Goal: Task Accomplishment & Management: Use online tool/utility

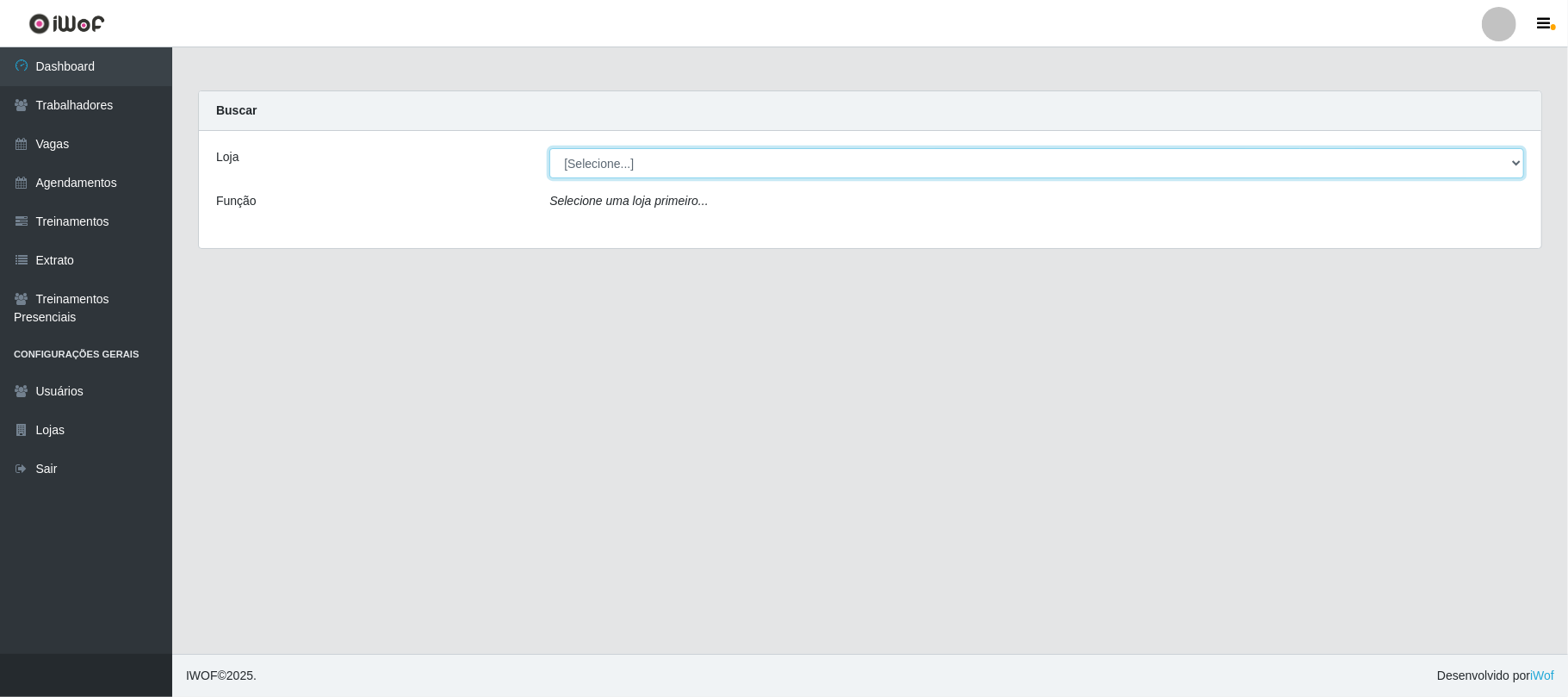
click at [1505, 162] on select "[Selecione...] [GEOGRAPHIC_DATA]" at bounding box center [1037, 164] width 976 height 30
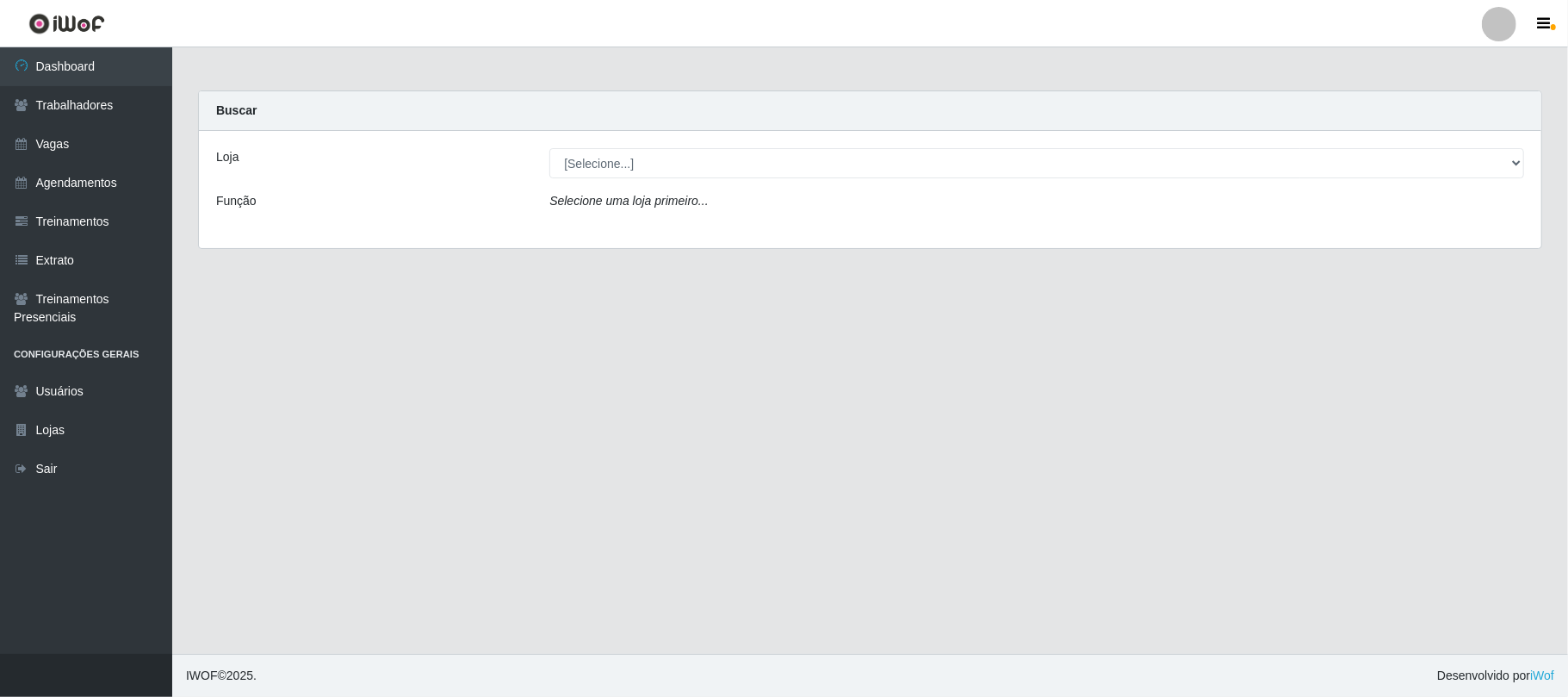
click at [1475, 244] on div "Loja [Selecione...] Nova República - Pajuçara Função Selecione uma loja primeir…" at bounding box center [870, 188] width 1343 height 117
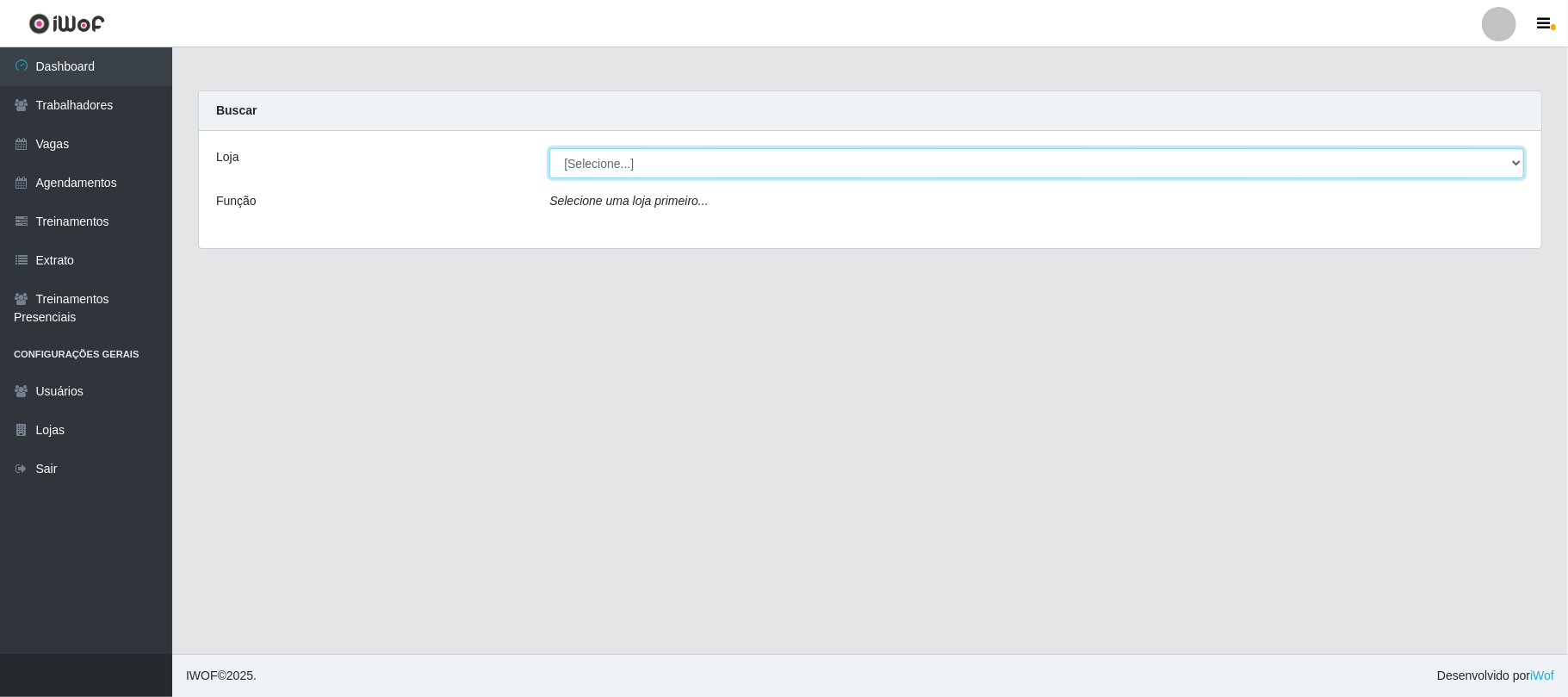
click at [1513, 162] on select "[Selecione...] [GEOGRAPHIC_DATA]" at bounding box center [1037, 164] width 976 height 30
select select "65"
click at [550, 149] on select "[Selecione...] [GEOGRAPHIC_DATA]" at bounding box center [1037, 164] width 976 height 30
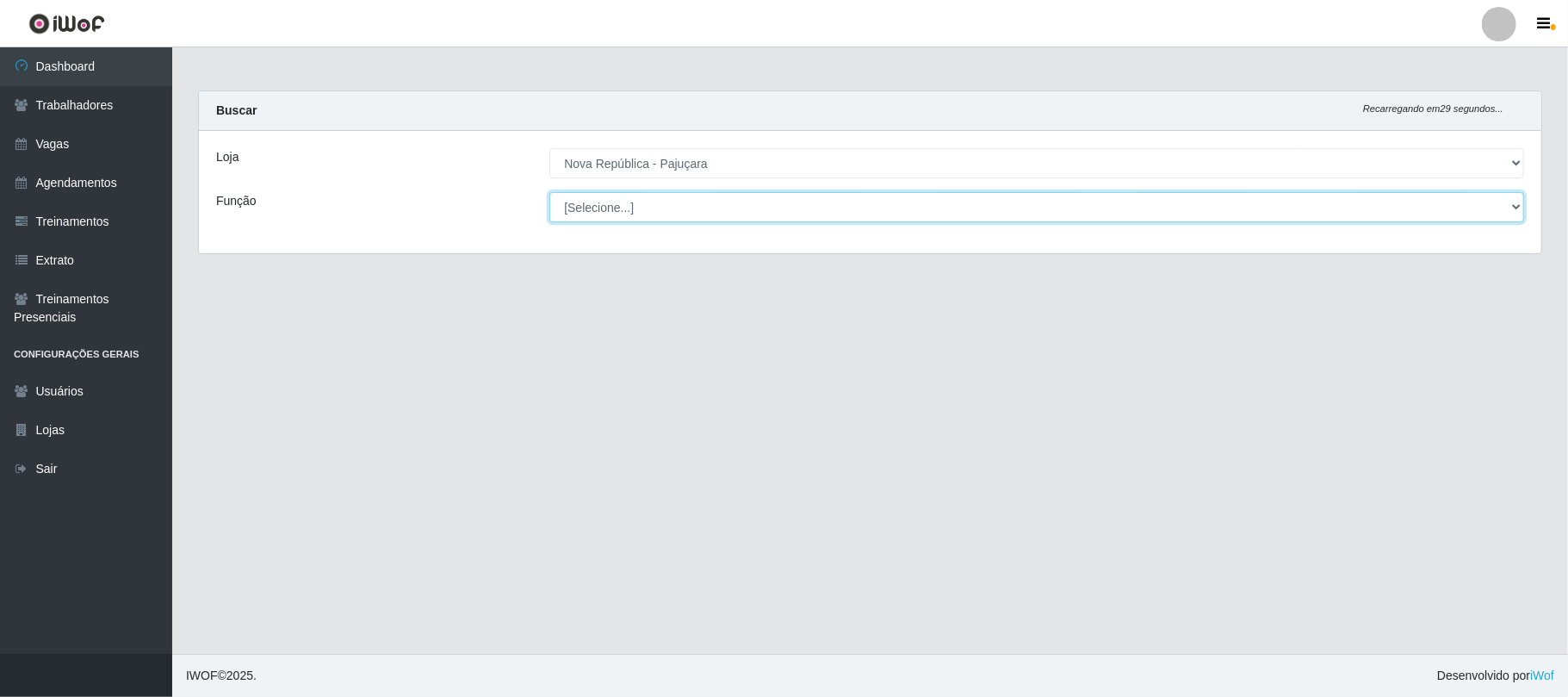
click at [1511, 203] on select "[Selecione...] Balconista Operador de Caixa Repositor" at bounding box center [1037, 207] width 976 height 30
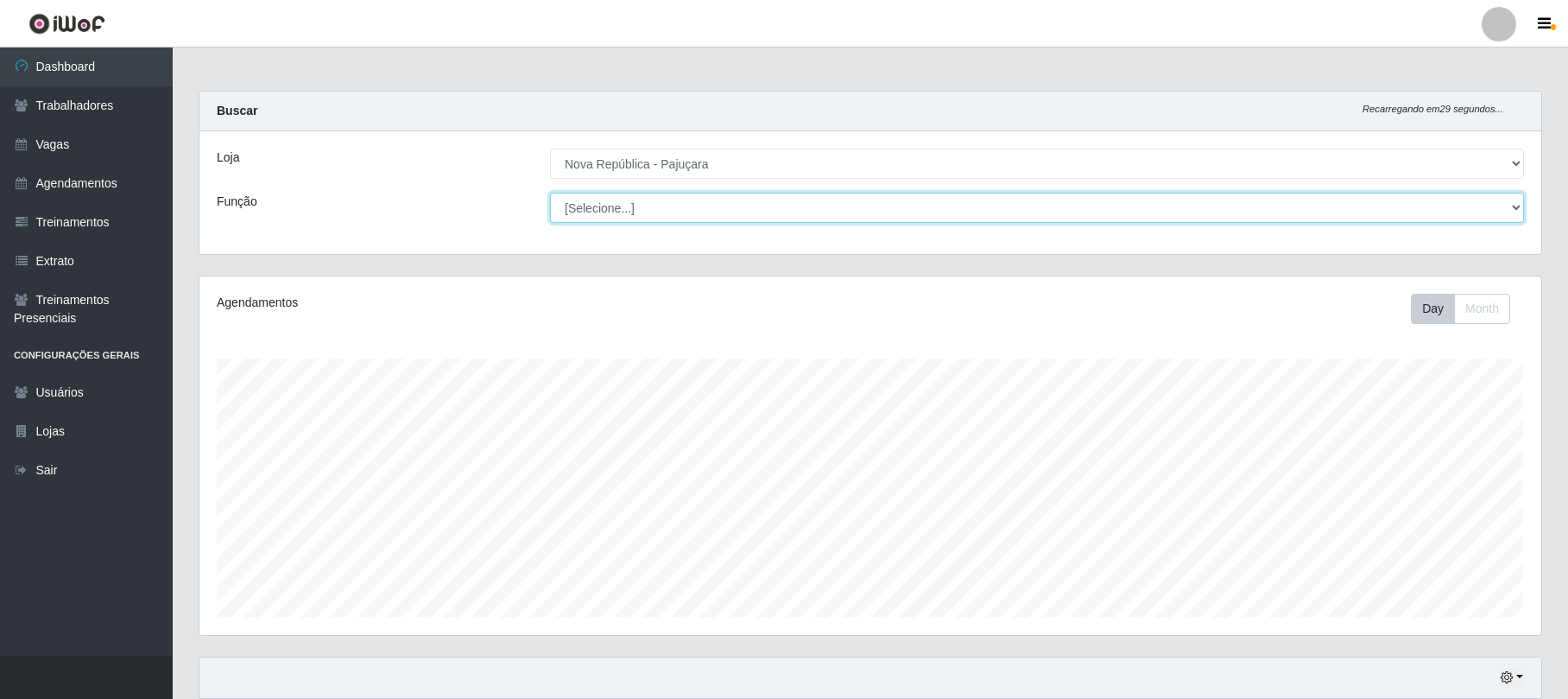
scroll to position [359, 1341]
select select "22"
click at [550, 193] on select "[Selecione...] Balconista Operador de Caixa Repositor" at bounding box center [1037, 208] width 974 height 30
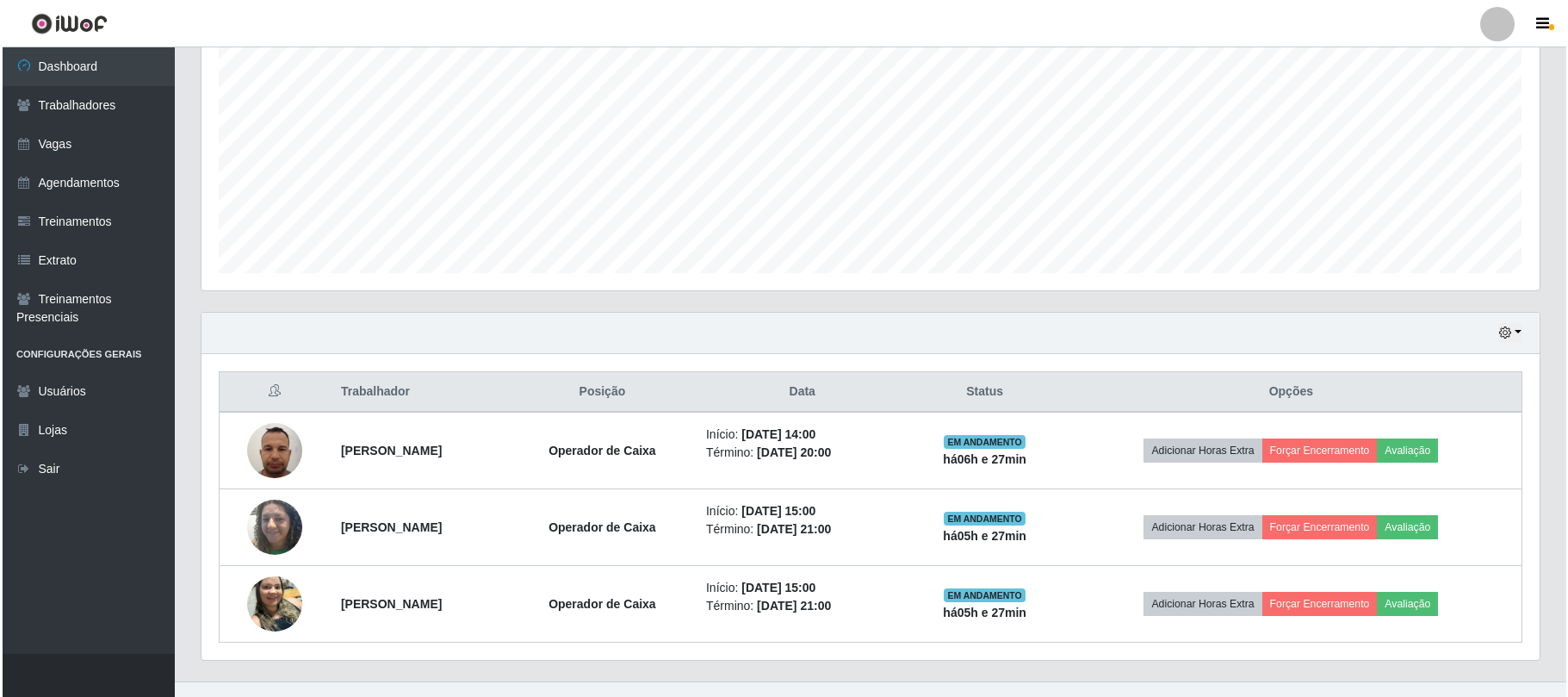
scroll to position [344, 0]
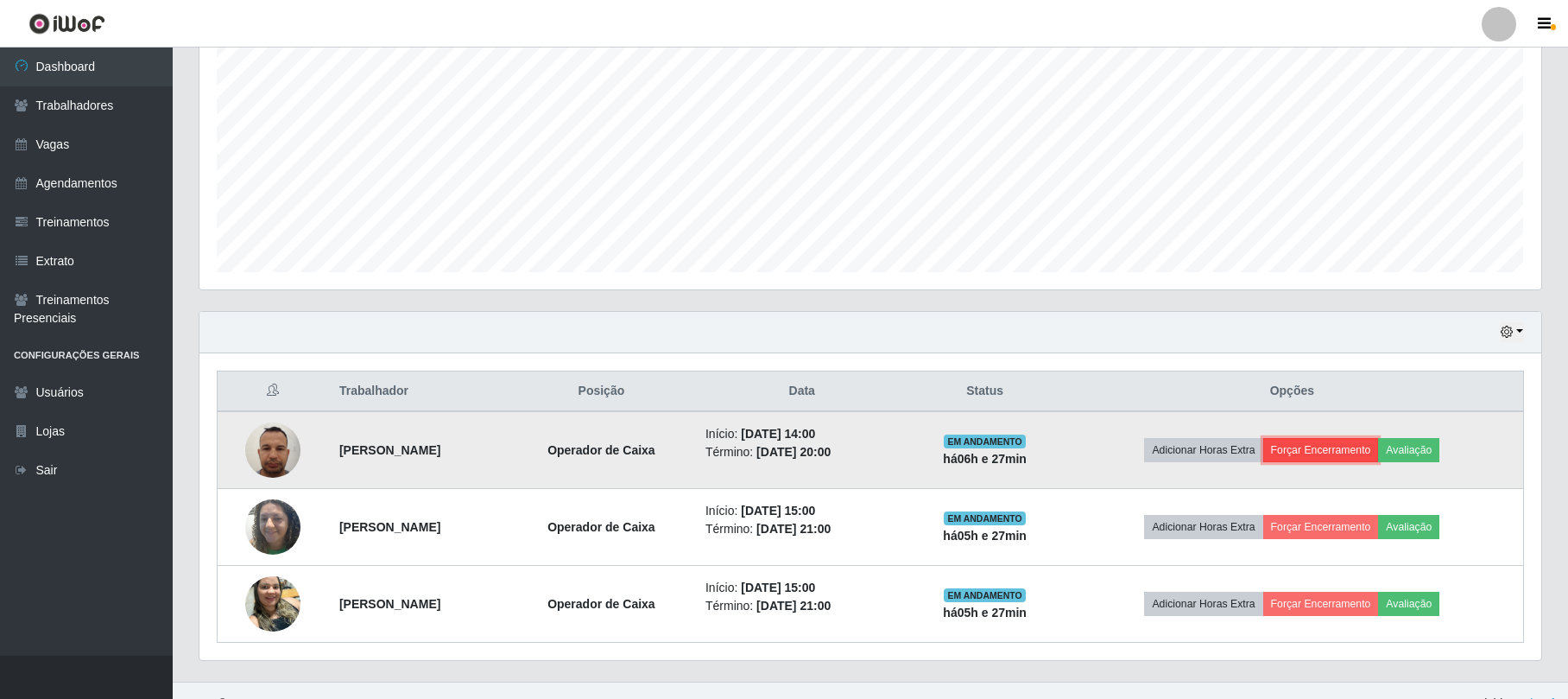
click at [1313, 444] on button "Forçar Encerramento" at bounding box center [1321, 450] width 116 height 24
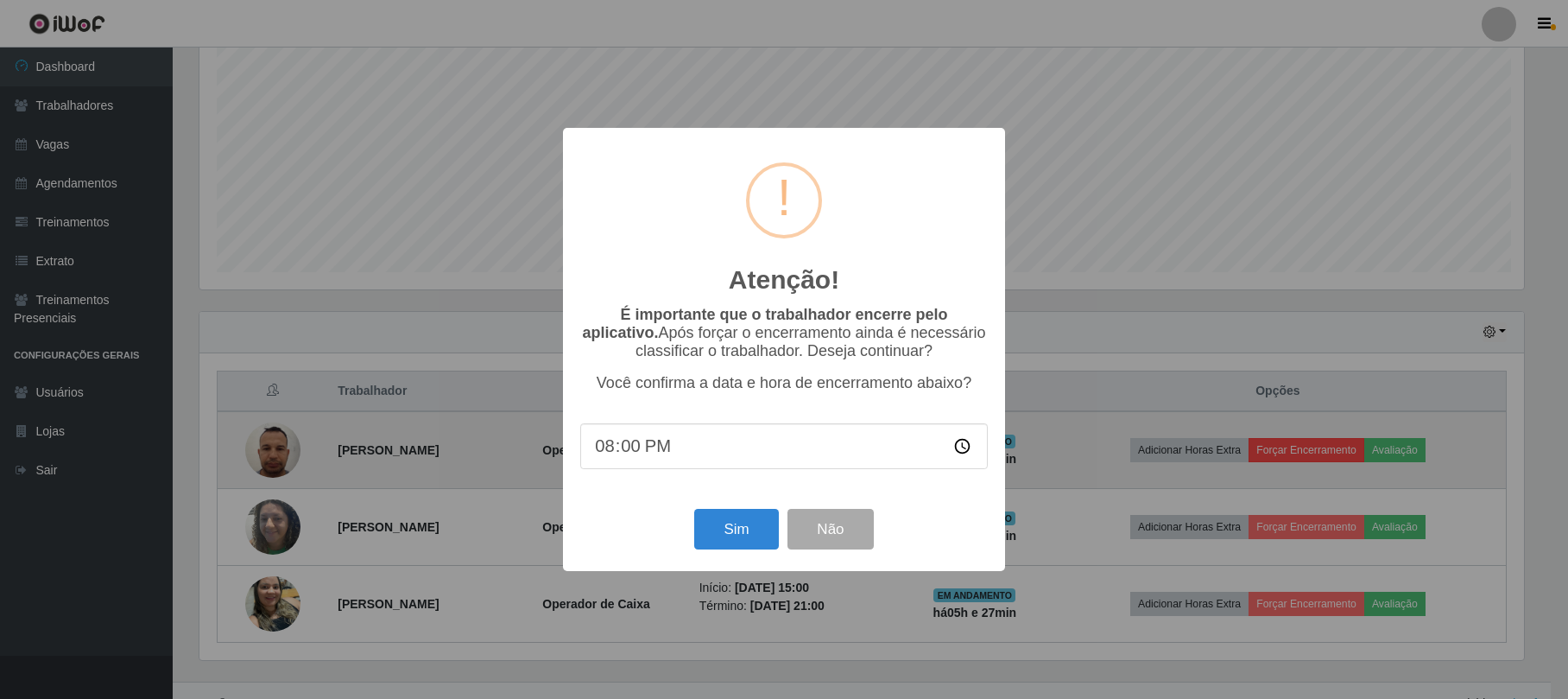
scroll to position [359, 1328]
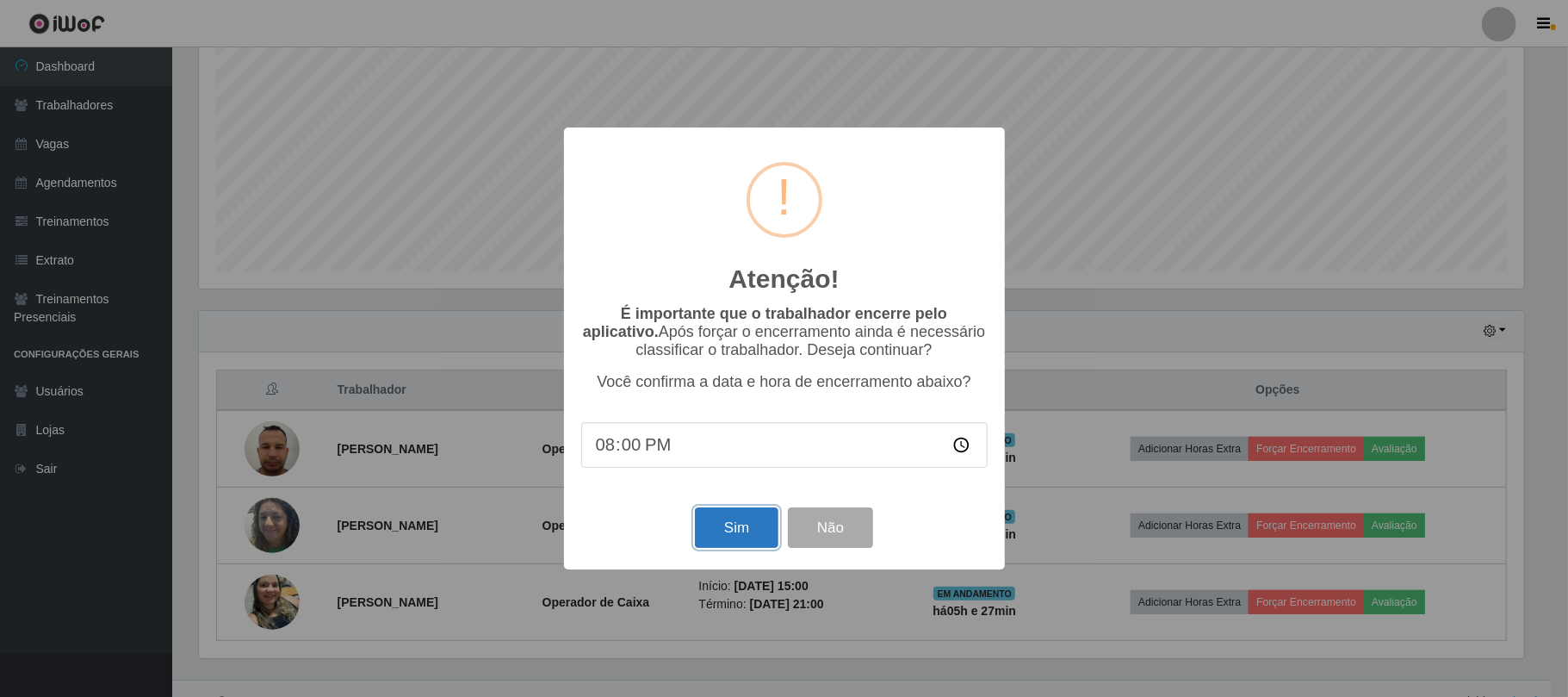
click at [730, 531] on button "Sim" at bounding box center [737, 527] width 84 height 41
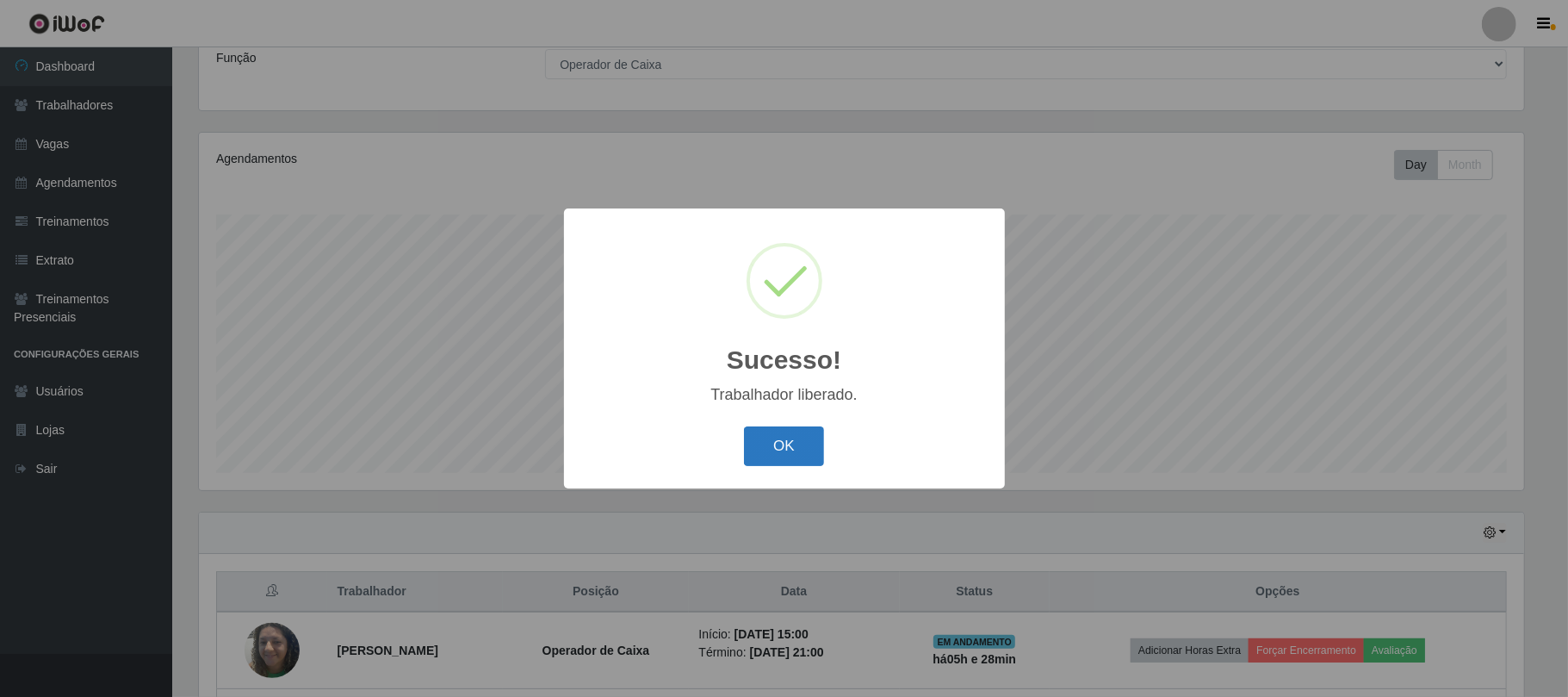
click at [770, 443] on button "OK" at bounding box center [784, 446] width 80 height 41
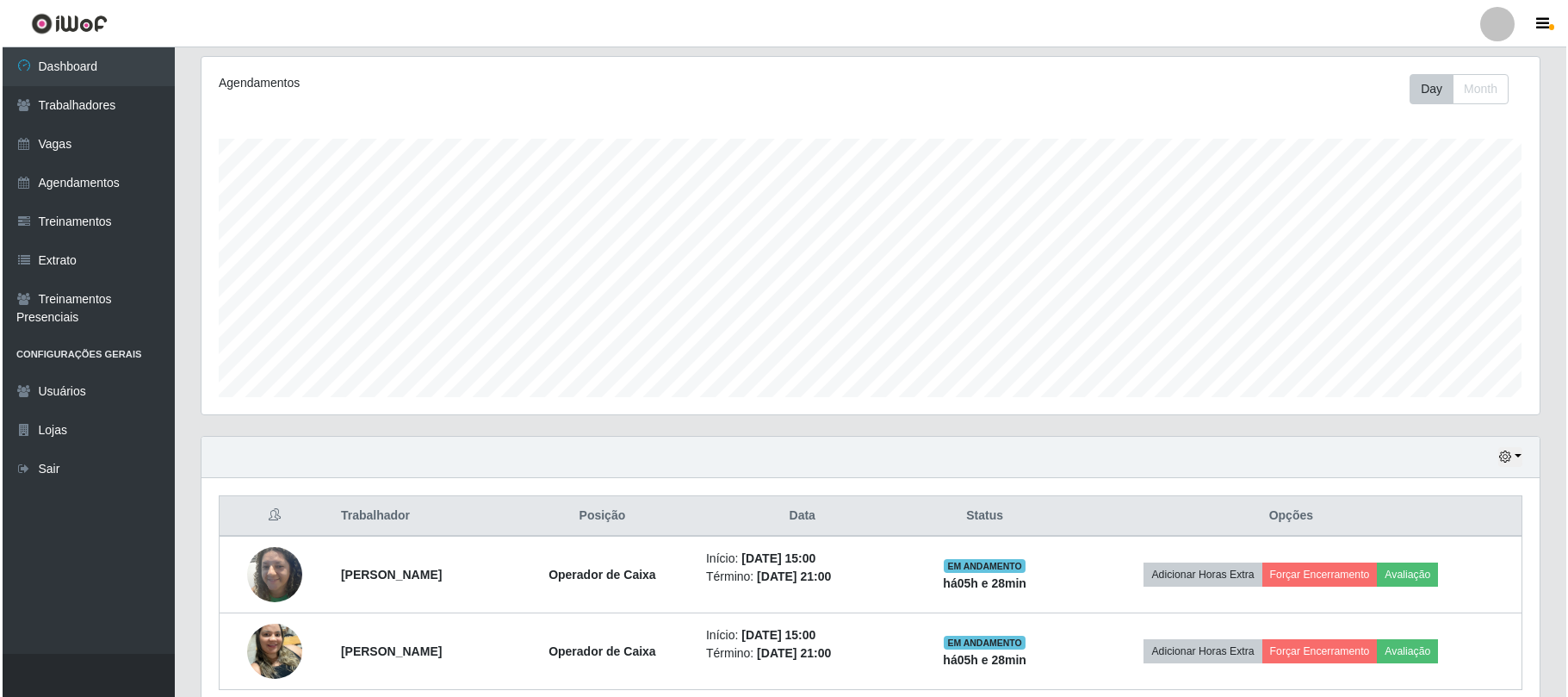
scroll to position [297, 0]
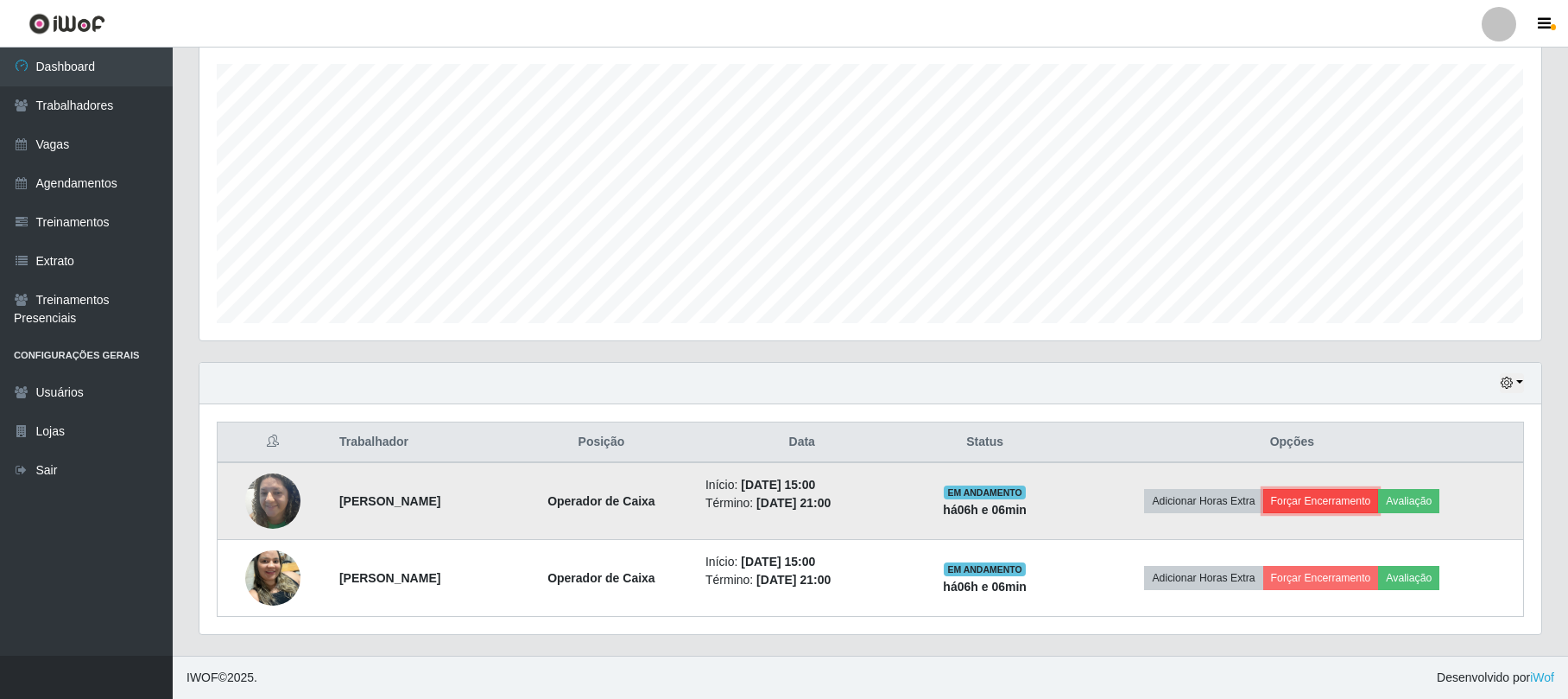
click at [1345, 495] on button "Forçar Encerramento" at bounding box center [1321, 501] width 116 height 24
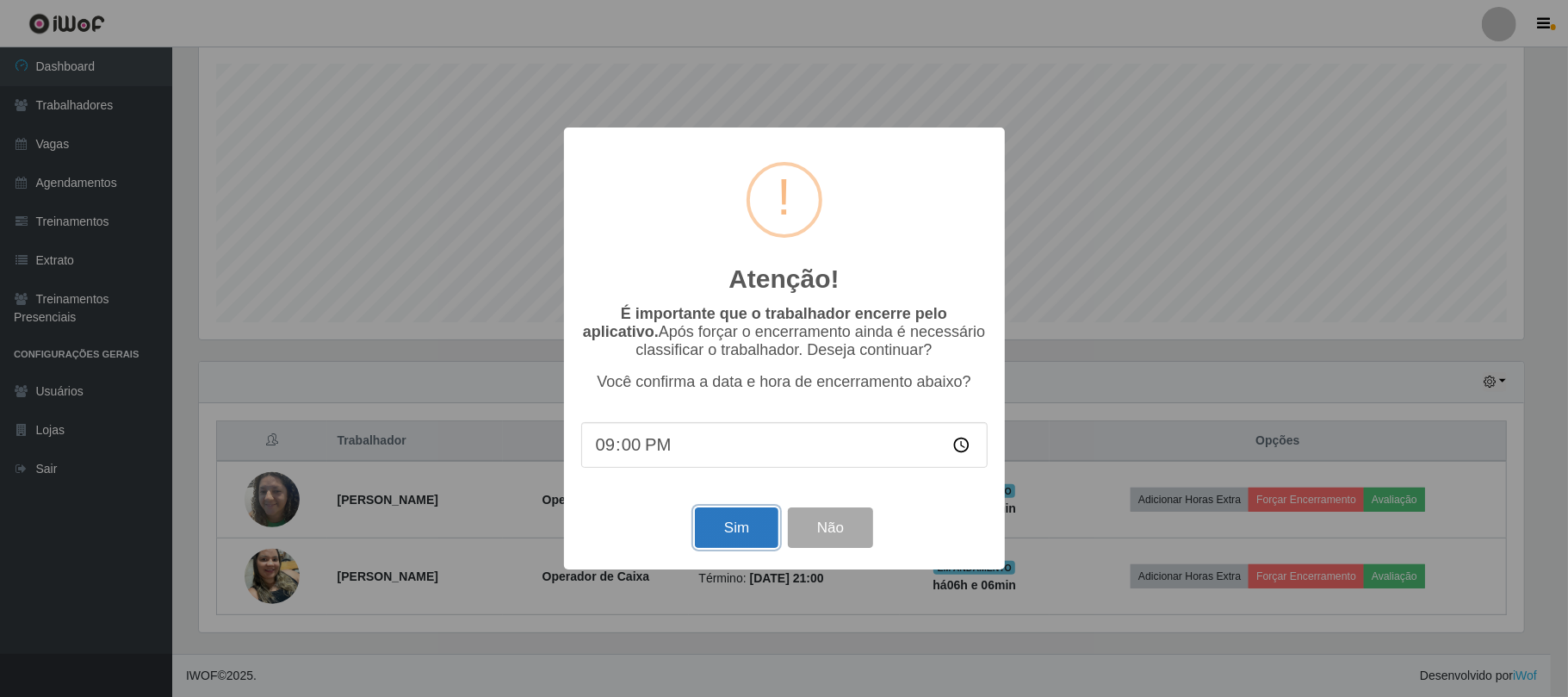
click at [756, 518] on button "Sim" at bounding box center [737, 527] width 84 height 41
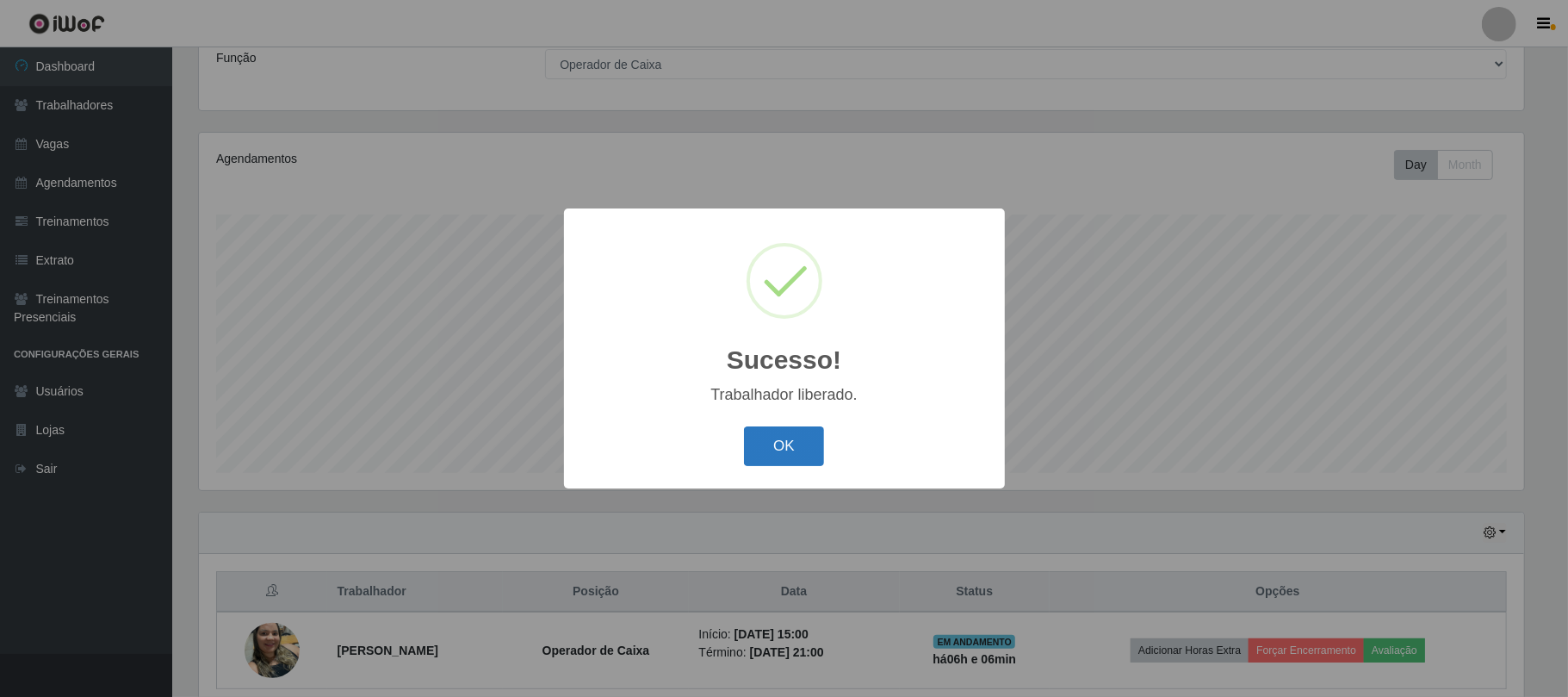
drag, startPoint x: 777, startPoint y: 446, endPoint x: 786, endPoint y: 445, distance: 9.1
click at [779, 446] on button "OK" at bounding box center [784, 446] width 80 height 41
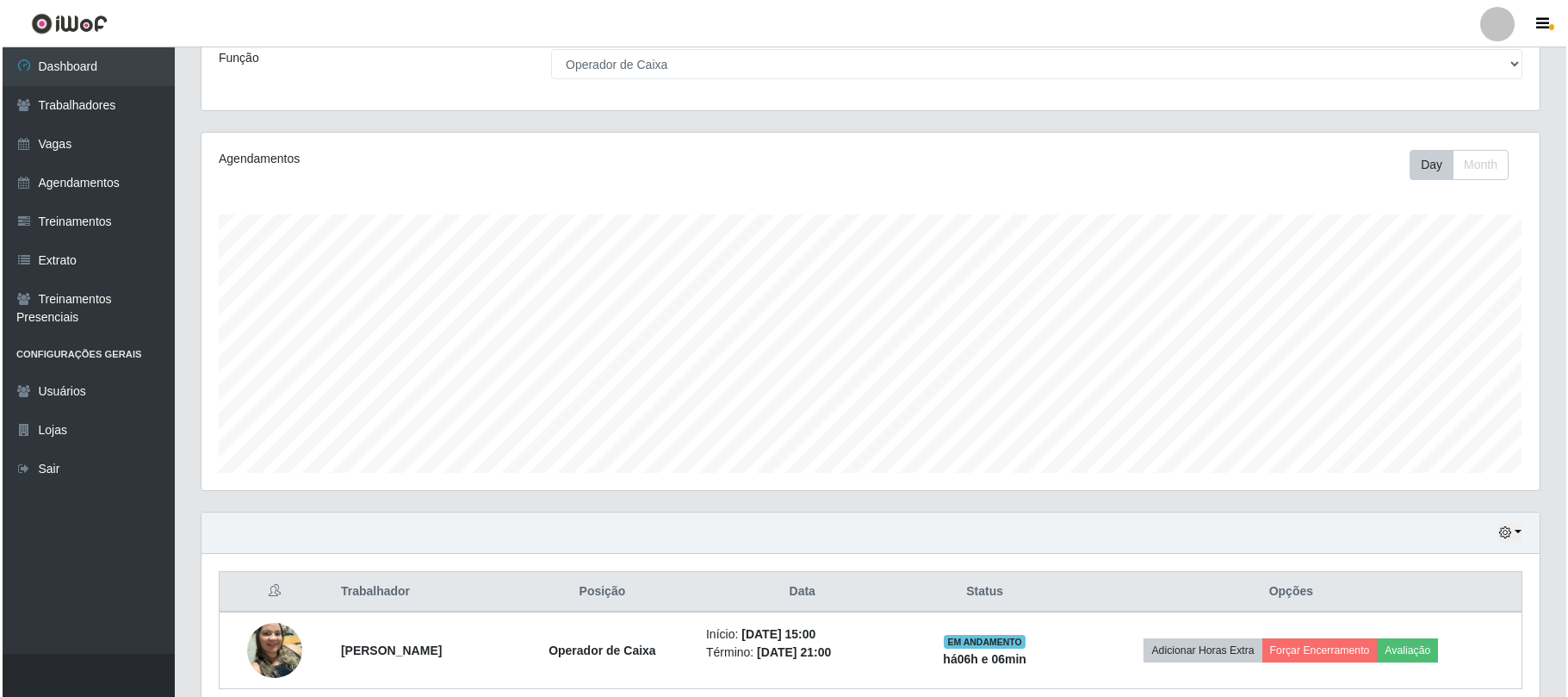
scroll to position [220, 0]
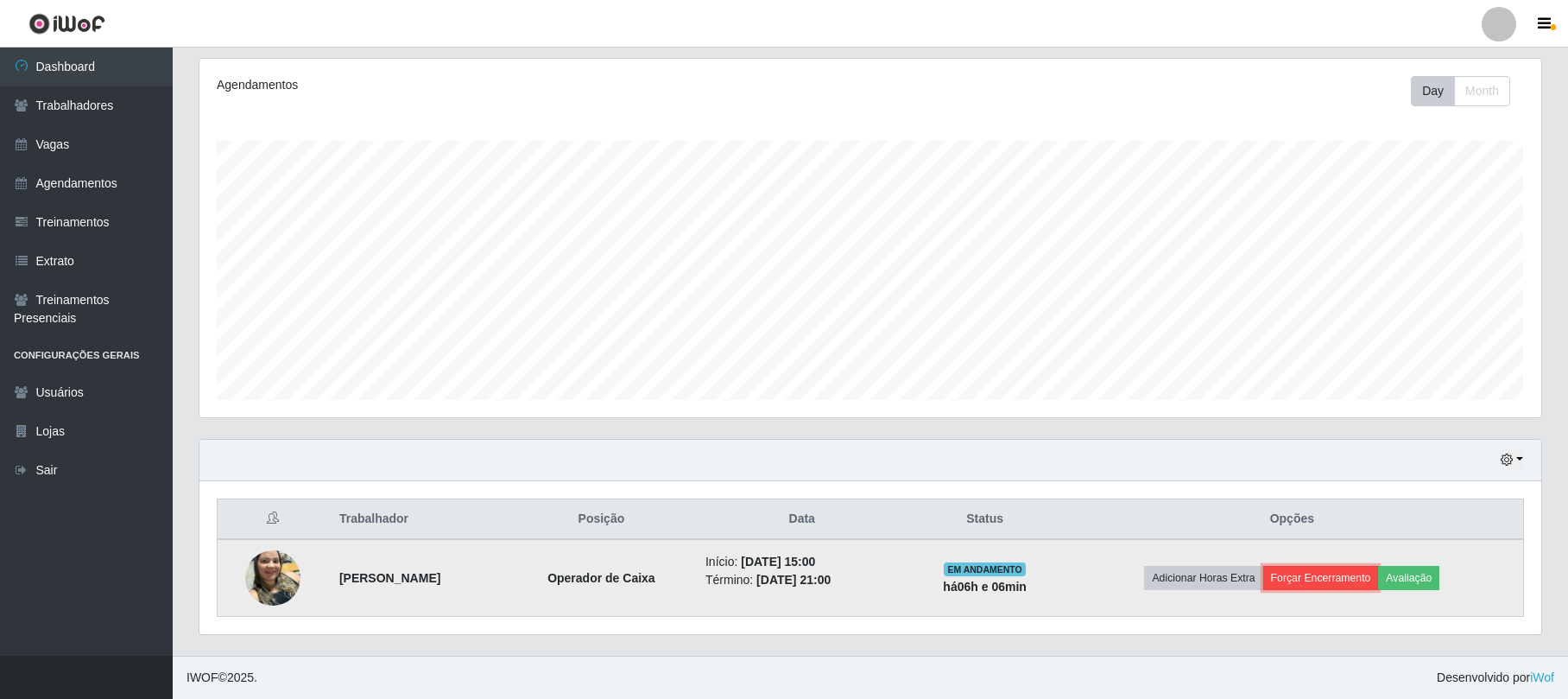
click at [1354, 575] on button "Forçar Encerramento" at bounding box center [1321, 578] width 116 height 24
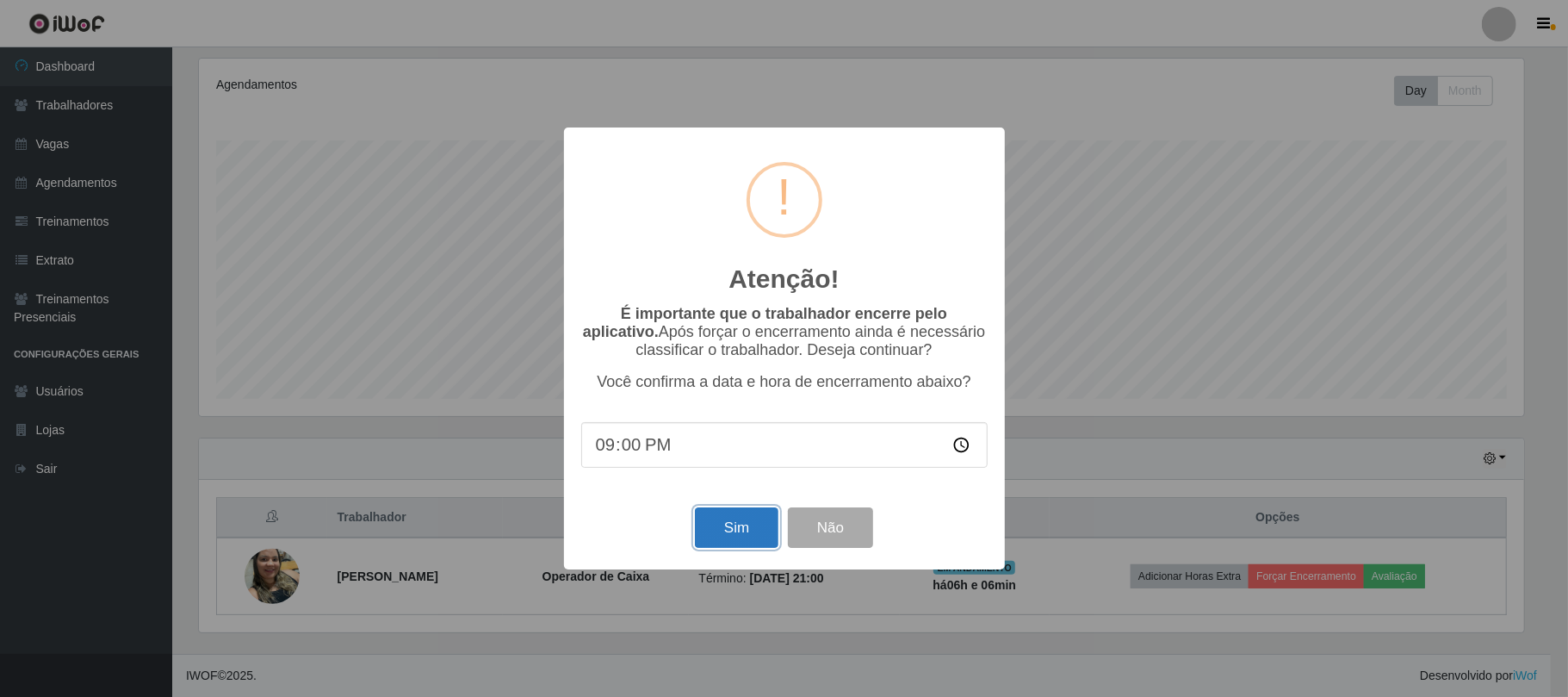
click at [704, 528] on button "Sim" at bounding box center [737, 527] width 84 height 41
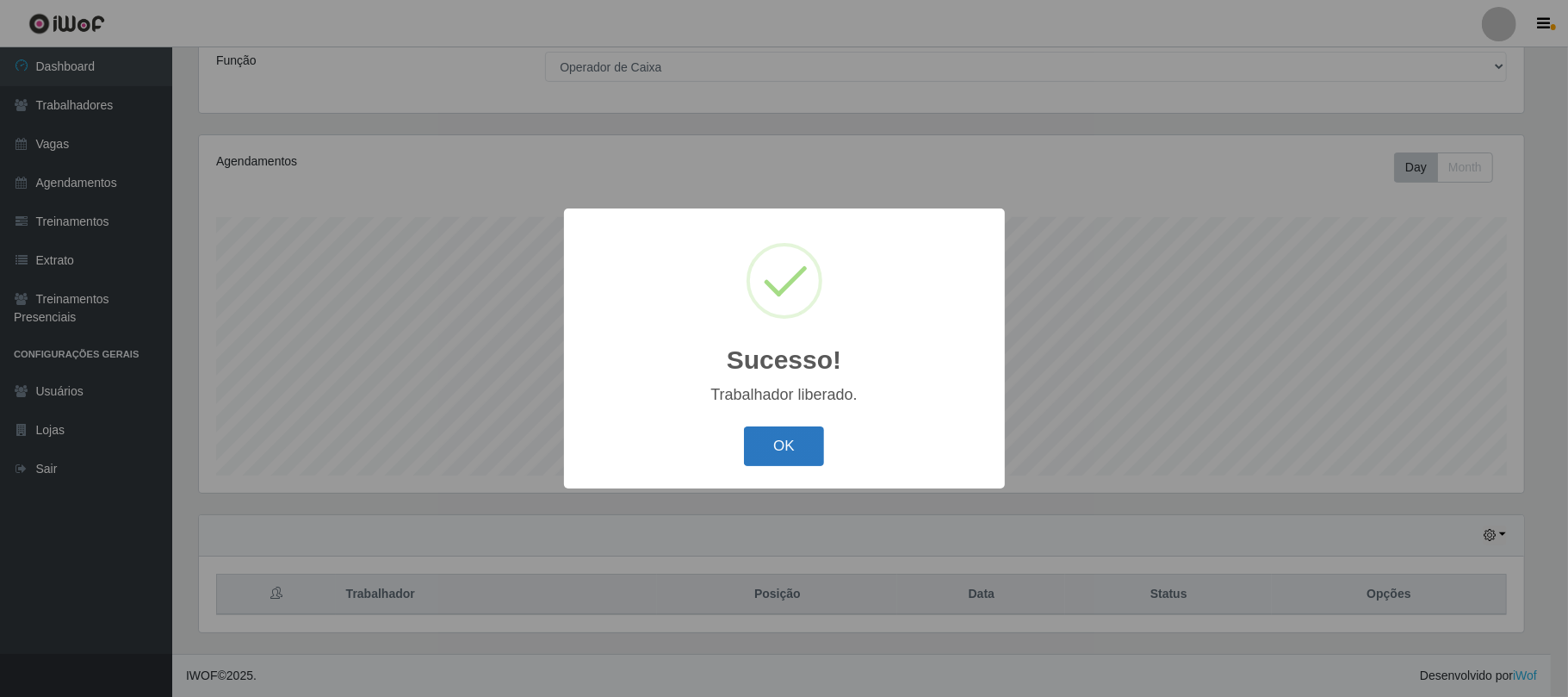
click at [782, 463] on button "OK" at bounding box center [784, 446] width 80 height 41
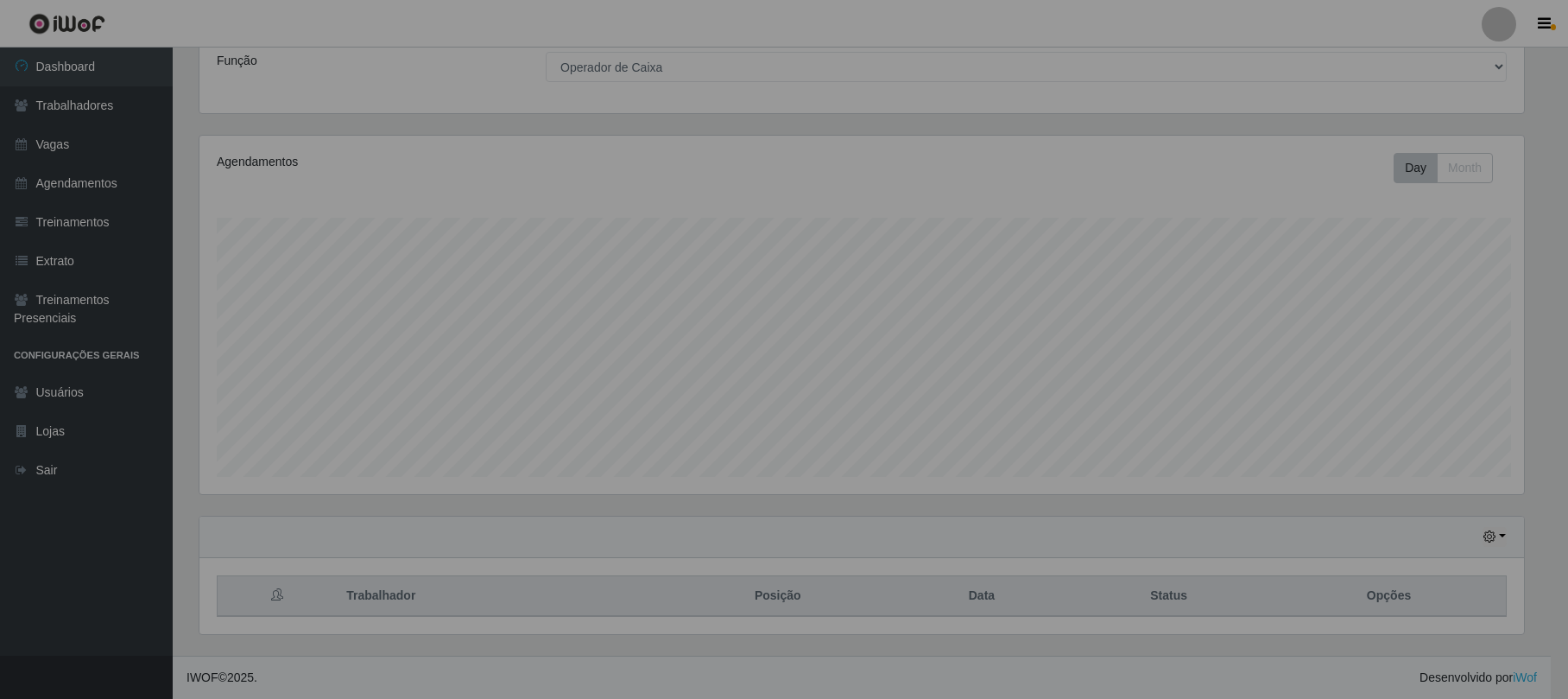
scroll to position [359, 1341]
